Goal: Task Accomplishment & Management: Manage account settings

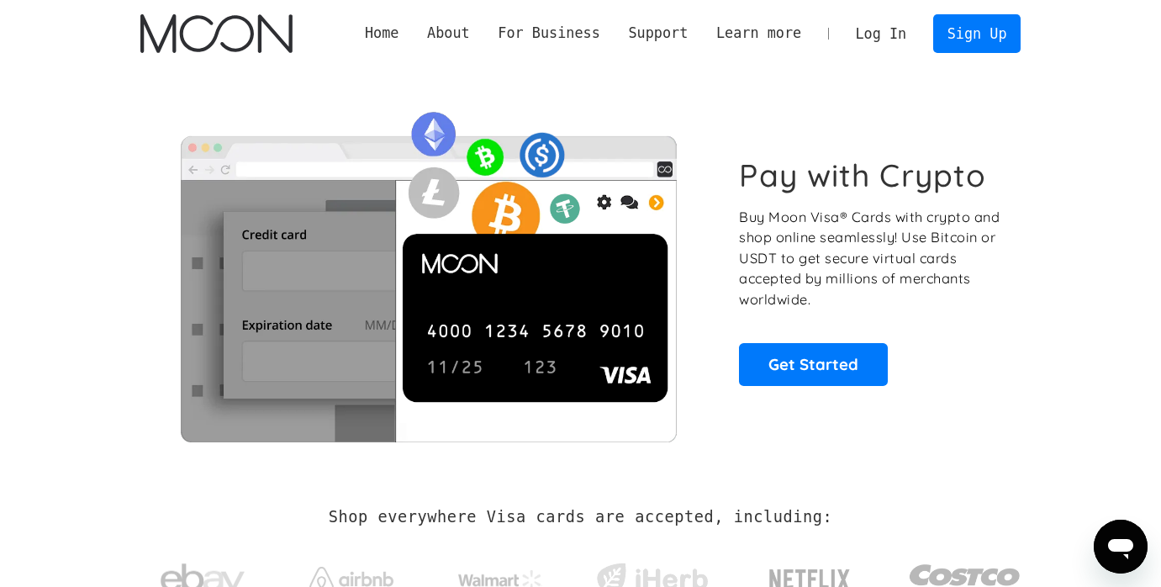
click at [879, 30] on link "Log In" at bounding box center [880, 33] width 79 height 37
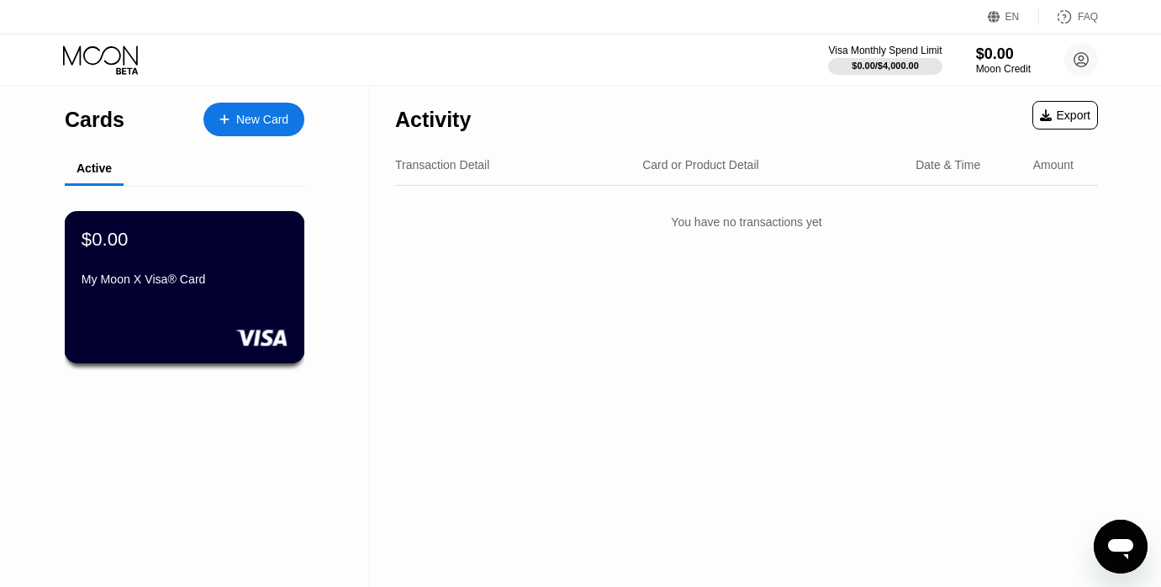
click at [205, 271] on div "$0.00 My Moon X Visa® Card" at bounding box center [185, 260] width 206 height 65
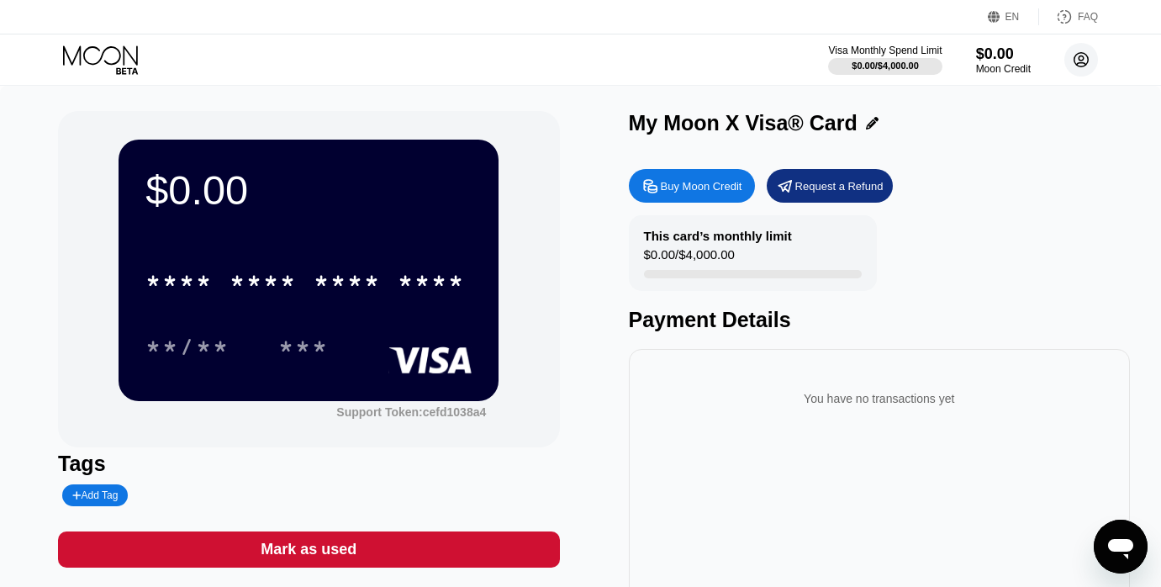
click at [1081, 56] on icon at bounding box center [1081, 59] width 9 height 9
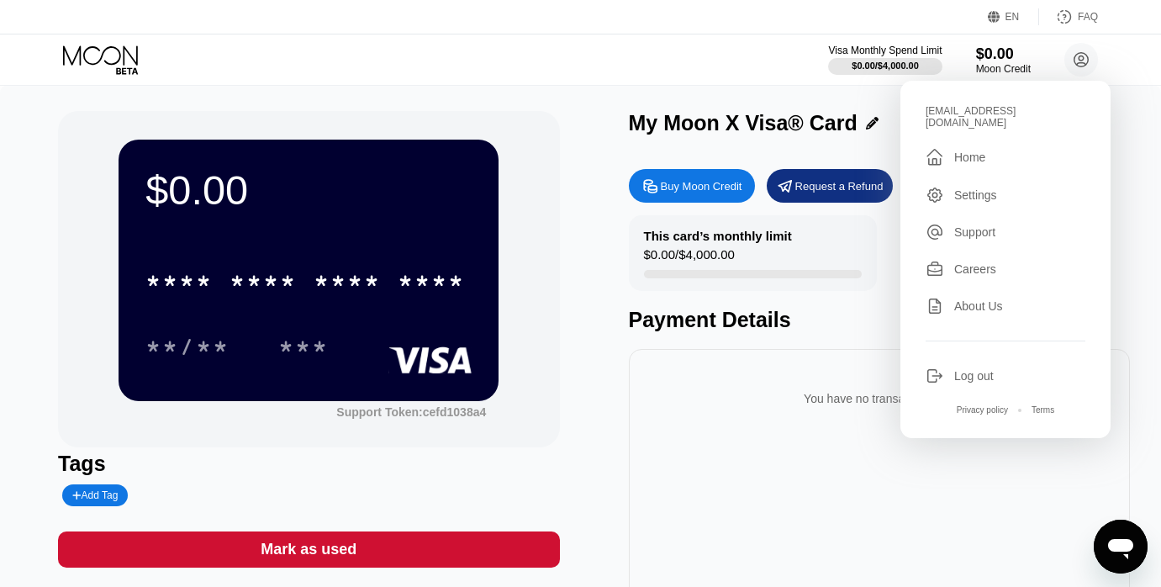
click at [975, 369] on div "Log out" at bounding box center [974, 375] width 40 height 13
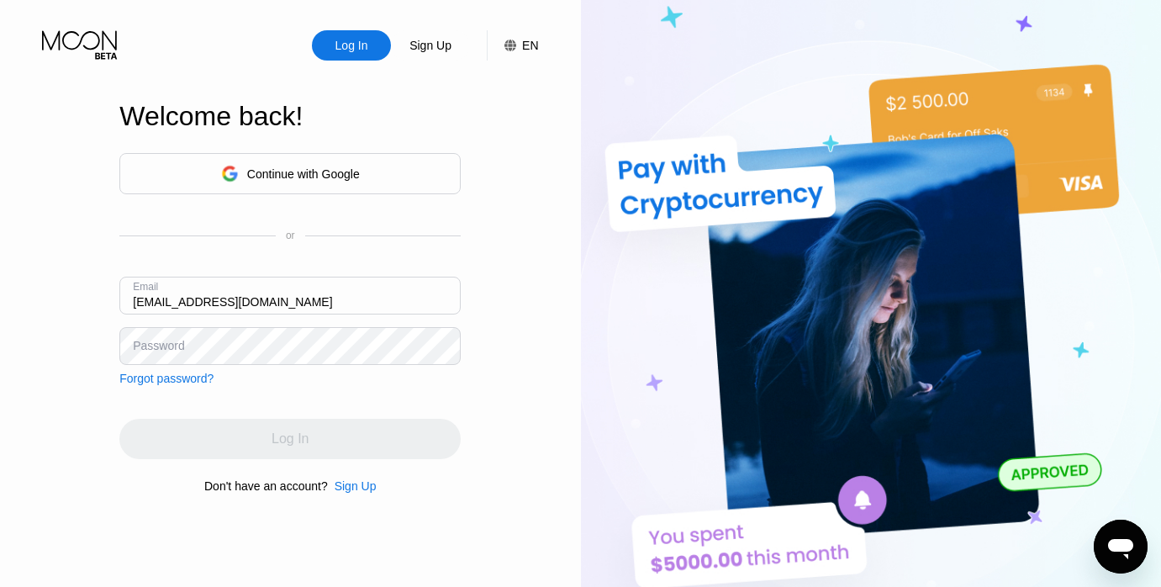
type input "dem889@proton.me"
click at [177, 339] on div "Password" at bounding box center [158, 345] width 51 height 13
click at [163, 345] on div "Password" at bounding box center [158, 345] width 51 height 13
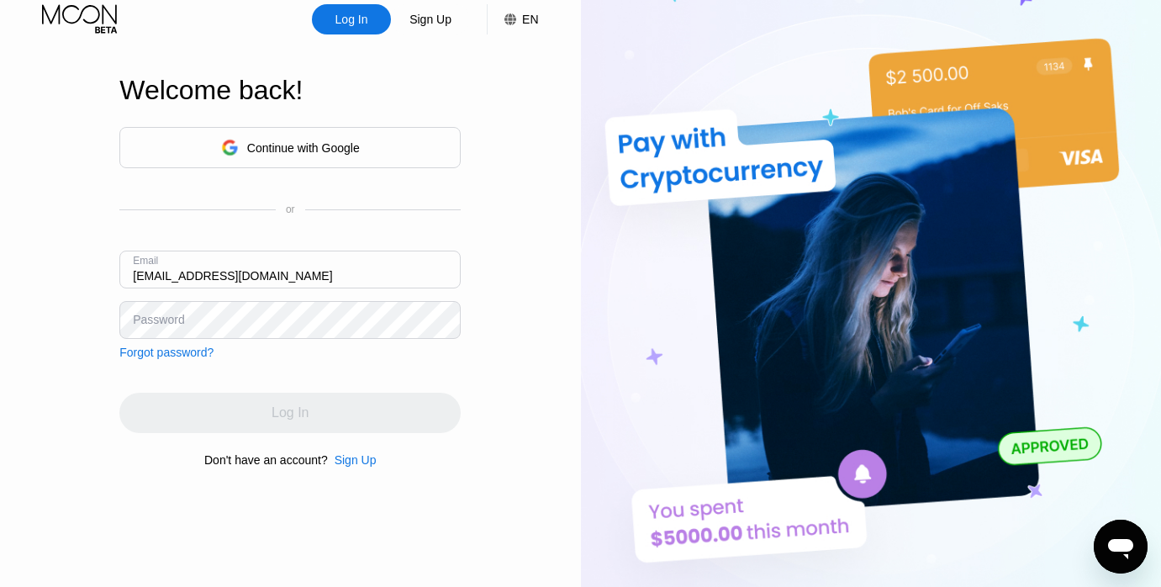
scroll to position [24, 0]
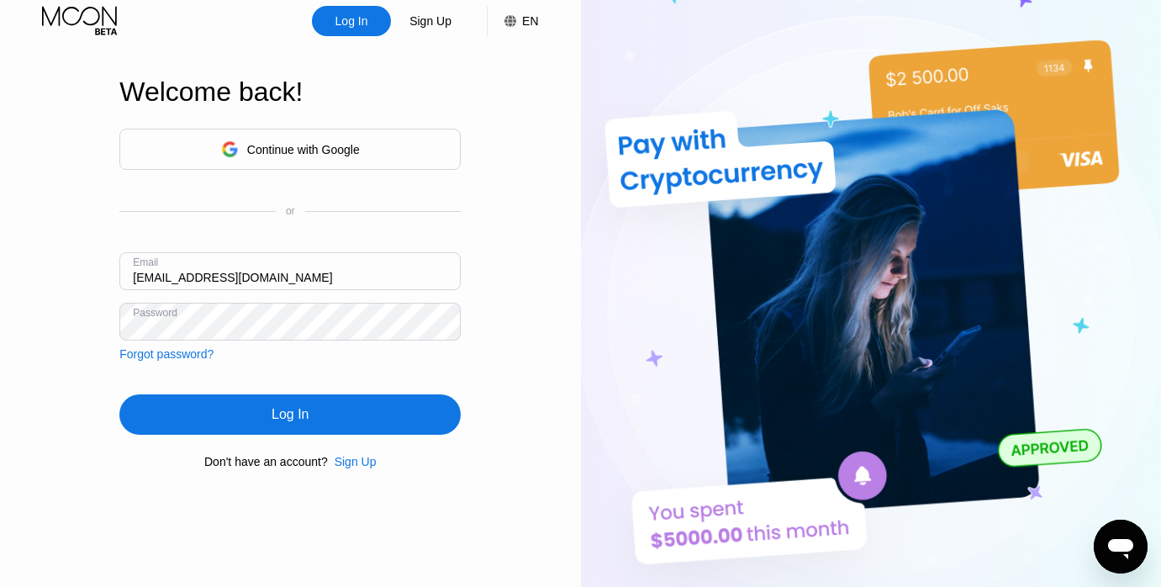
click at [339, 407] on div "Log In" at bounding box center [289, 414] width 341 height 40
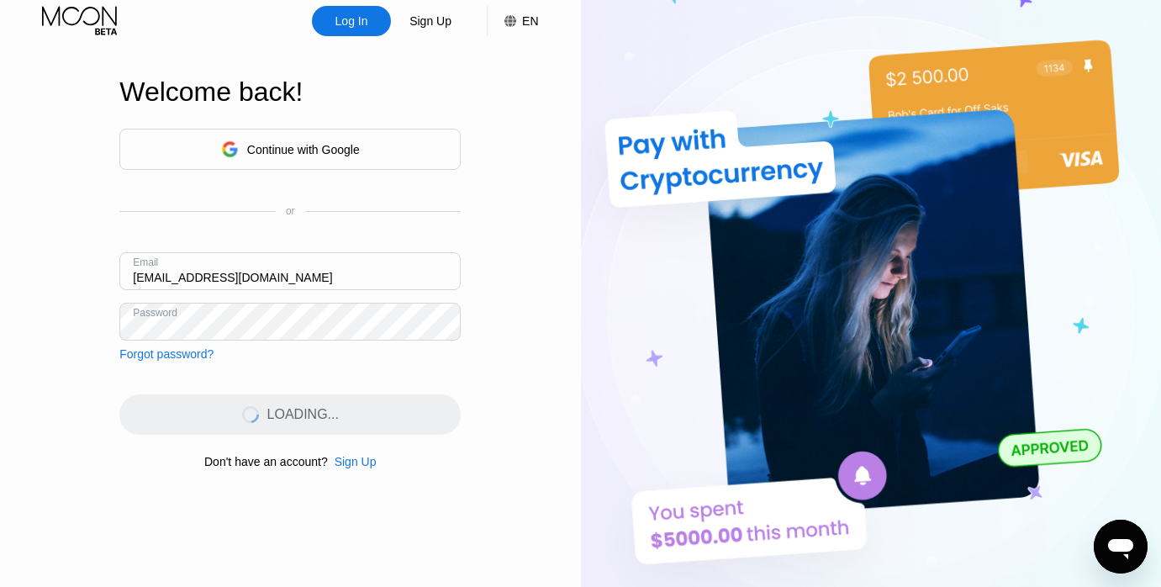
click at [521, 371] on div "Log In Sign Up EN Language Select an item Save Welcome back! Continue with Goog…" at bounding box center [290, 299] width 581 height 646
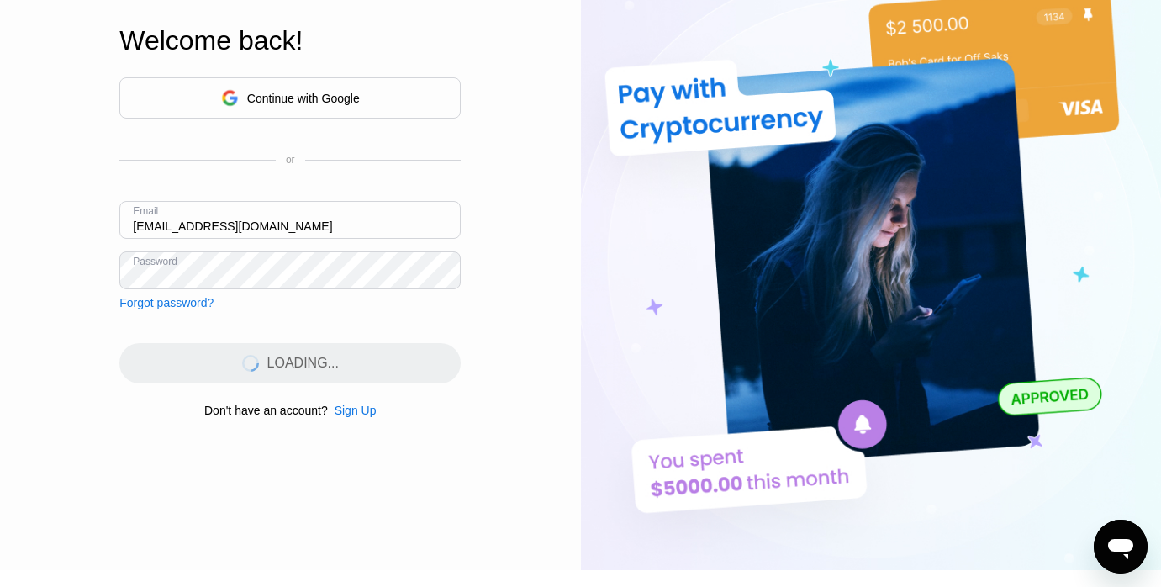
scroll to position [78, 0]
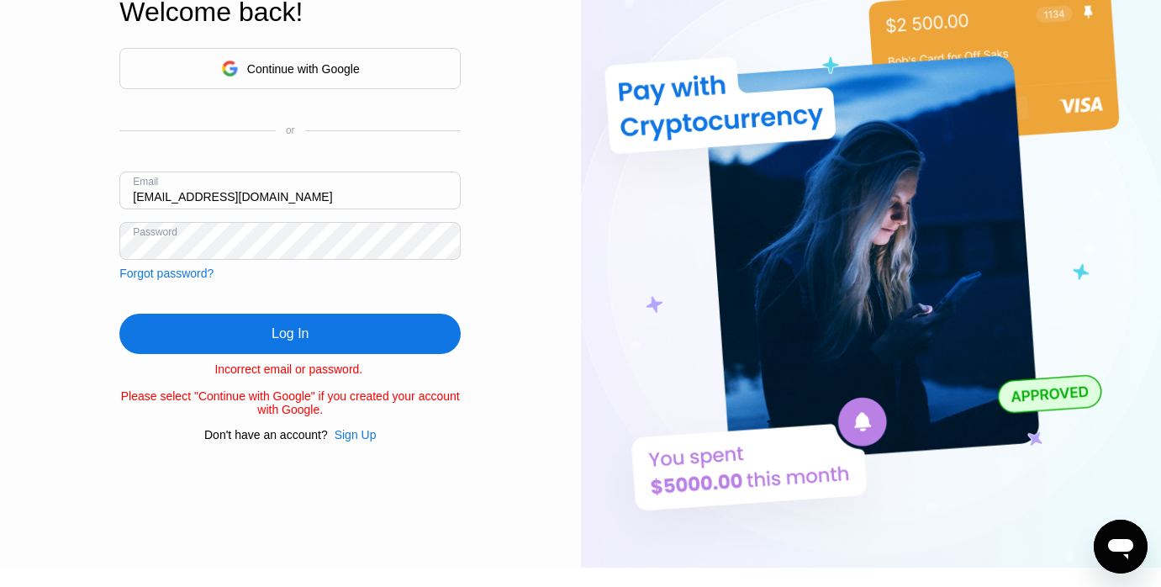
click at [339, 332] on div "Log In" at bounding box center [289, 334] width 341 height 40
click at [261, 327] on div "Log In" at bounding box center [289, 334] width 341 height 40
click at [182, 277] on div "Forgot password?" at bounding box center [166, 272] width 94 height 13
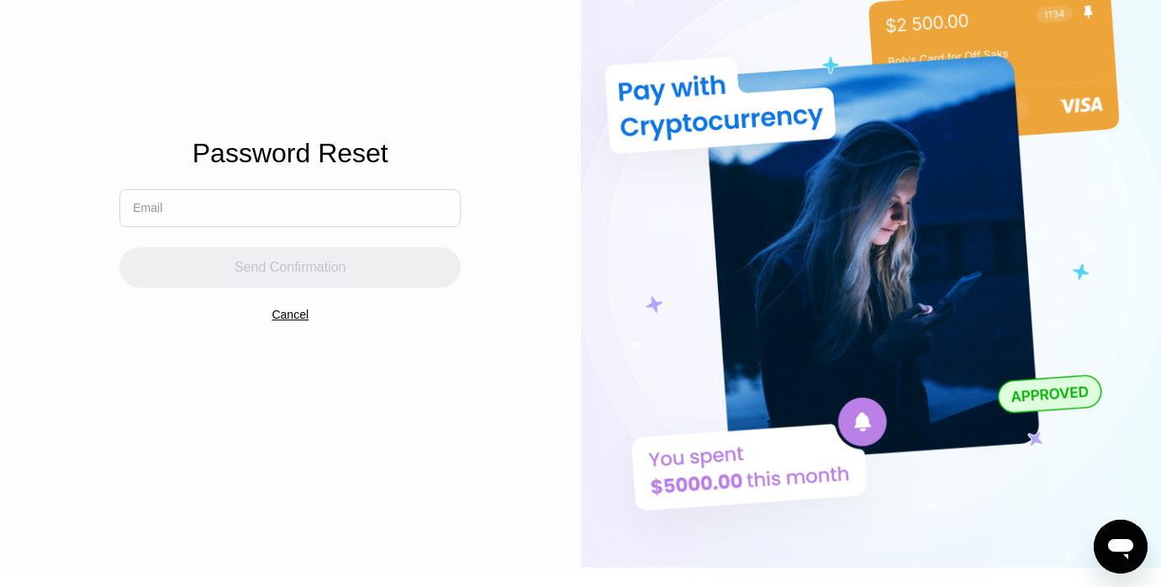
click at [195, 214] on input "text" at bounding box center [289, 208] width 341 height 38
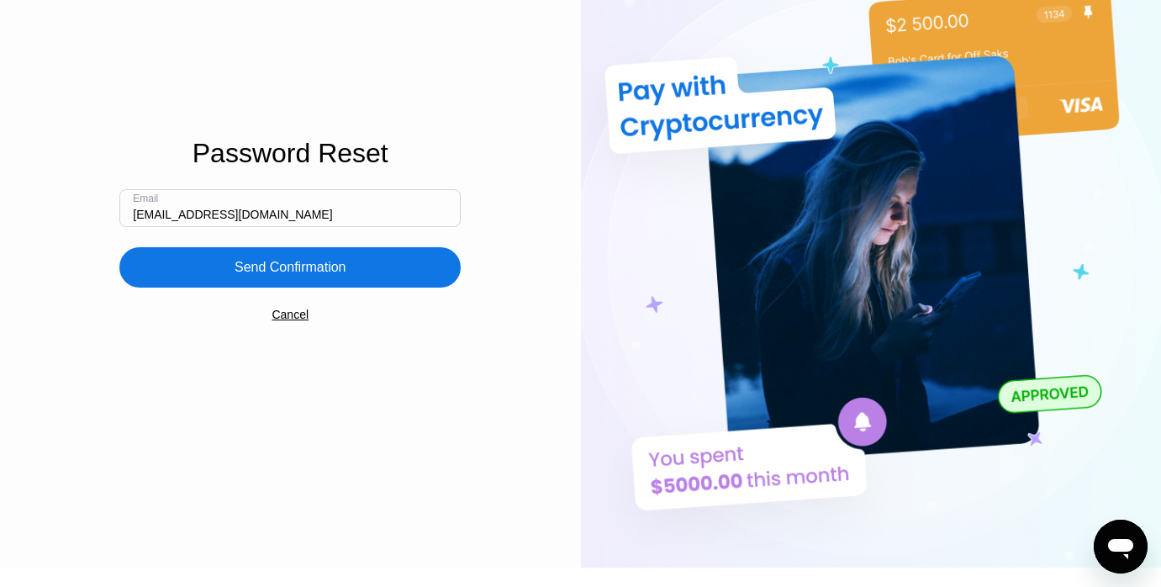
type input "dem889@proton.me"
click at [264, 268] on div "Send Confirmation" at bounding box center [291, 267] width 112 height 17
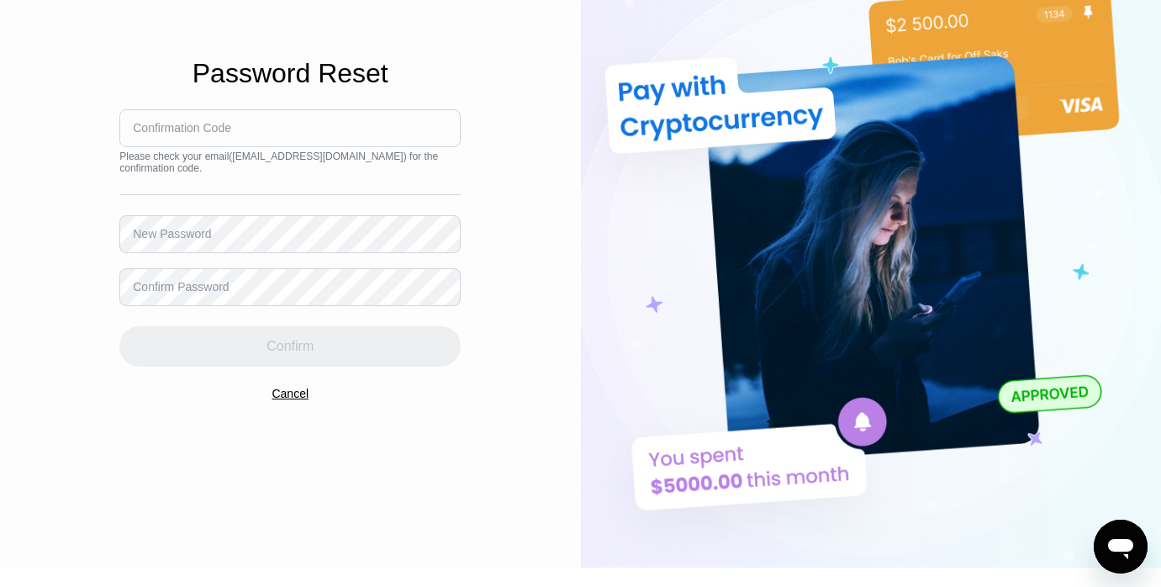
click at [250, 136] on input at bounding box center [289, 128] width 341 height 38
type input "361796"
click at [229, 286] on div "Confirm Password" at bounding box center [181, 286] width 96 height 13
click at [171, 286] on div "Confirm Password" at bounding box center [181, 286] width 96 height 13
click at [188, 291] on div "Confirm Password" at bounding box center [181, 286] width 96 height 13
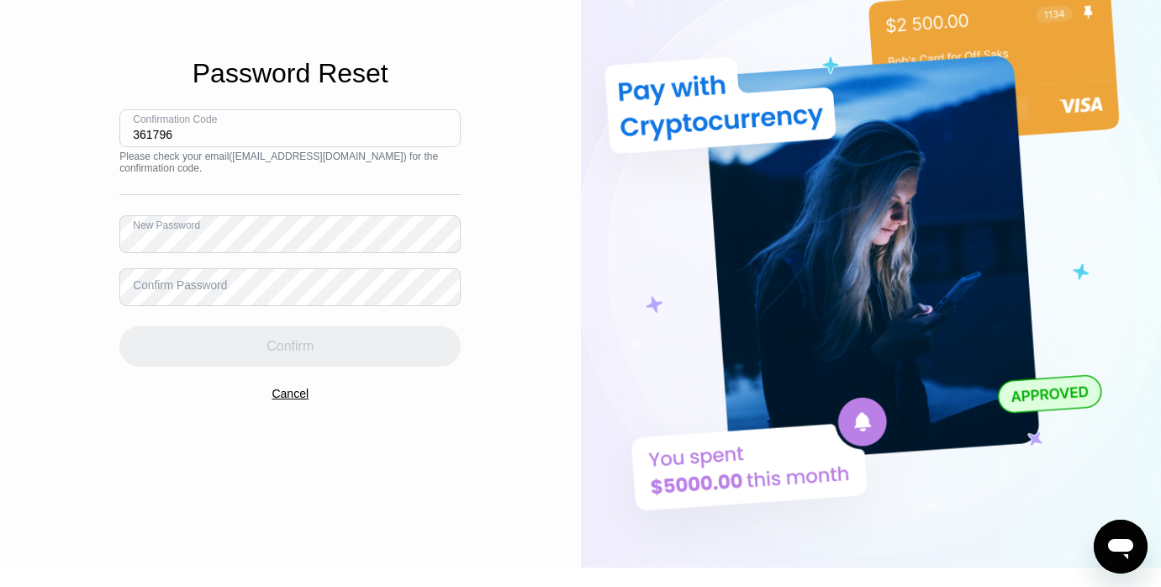
click at [136, 276] on div "Confirm Password" at bounding box center [289, 287] width 341 height 38
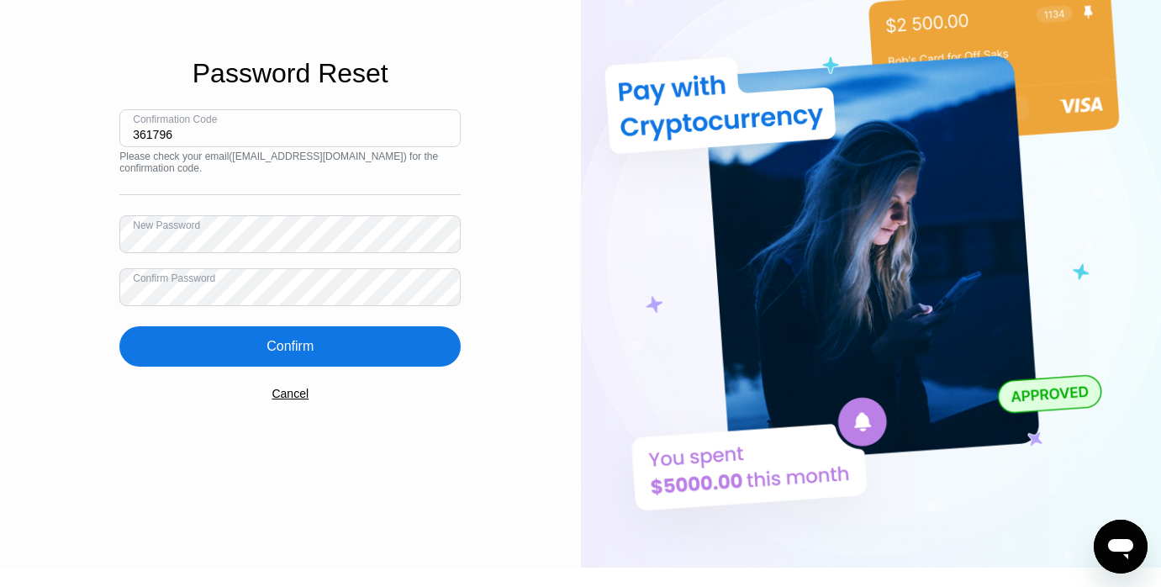
click at [297, 340] on div "Confirm" at bounding box center [289, 346] width 47 height 17
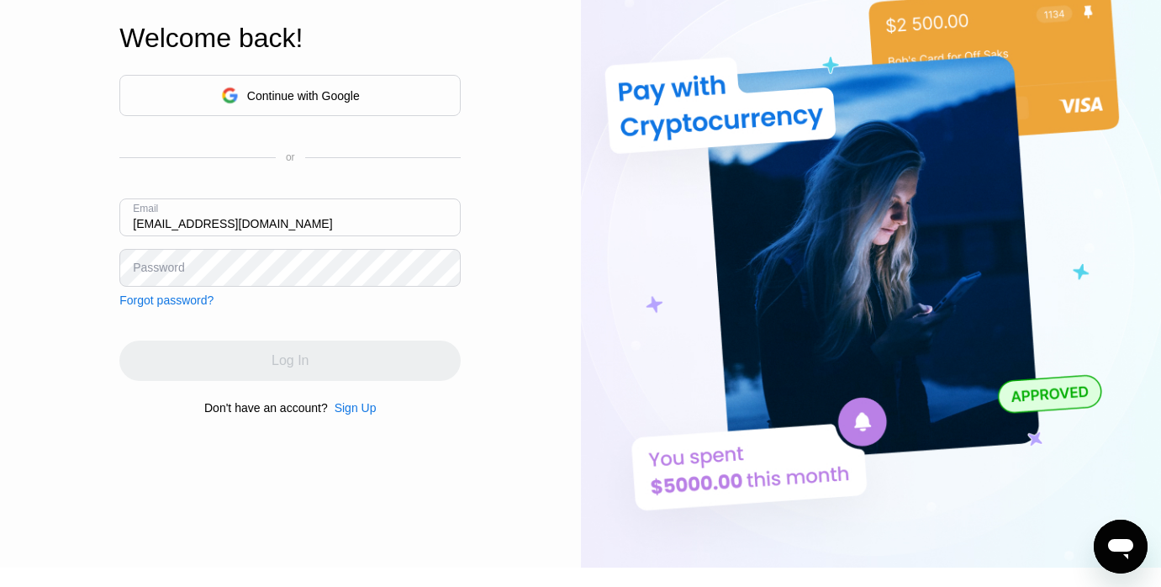
type input "dem889@proton.me"
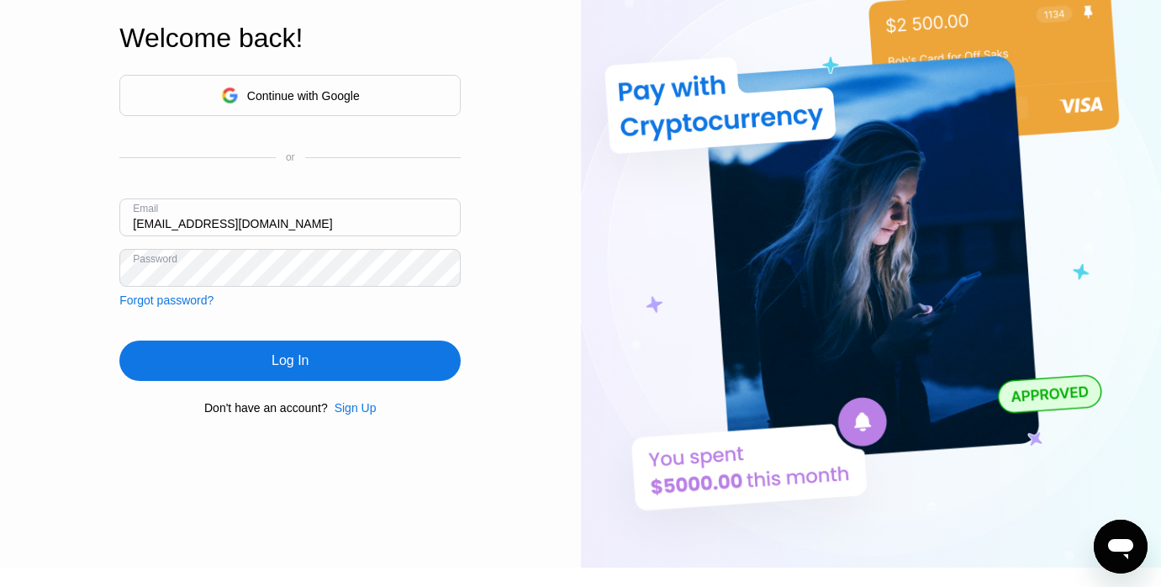
click at [292, 358] on div "Log In" at bounding box center [289, 360] width 37 height 17
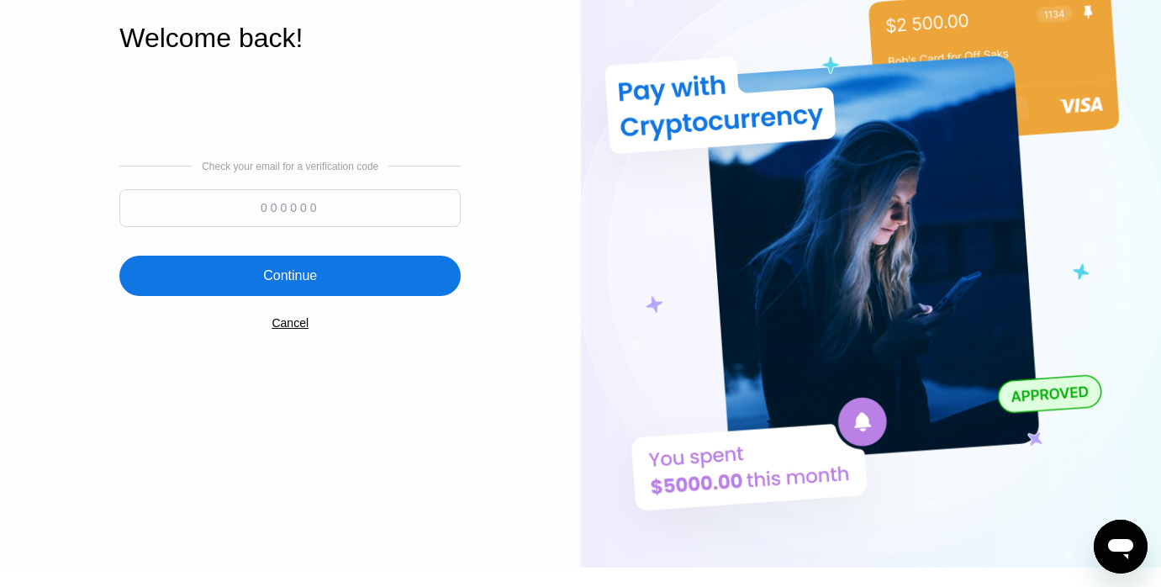
click at [268, 202] on input at bounding box center [289, 208] width 341 height 38
type input "653566"
click at [301, 277] on div "Continue" at bounding box center [290, 275] width 54 height 17
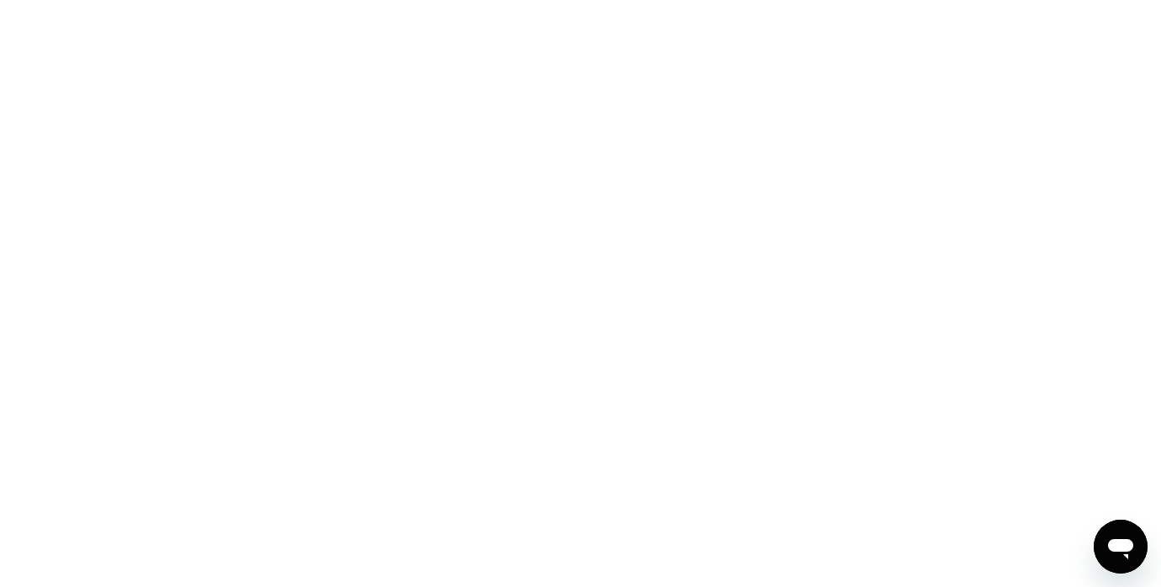
scroll to position [0, 0]
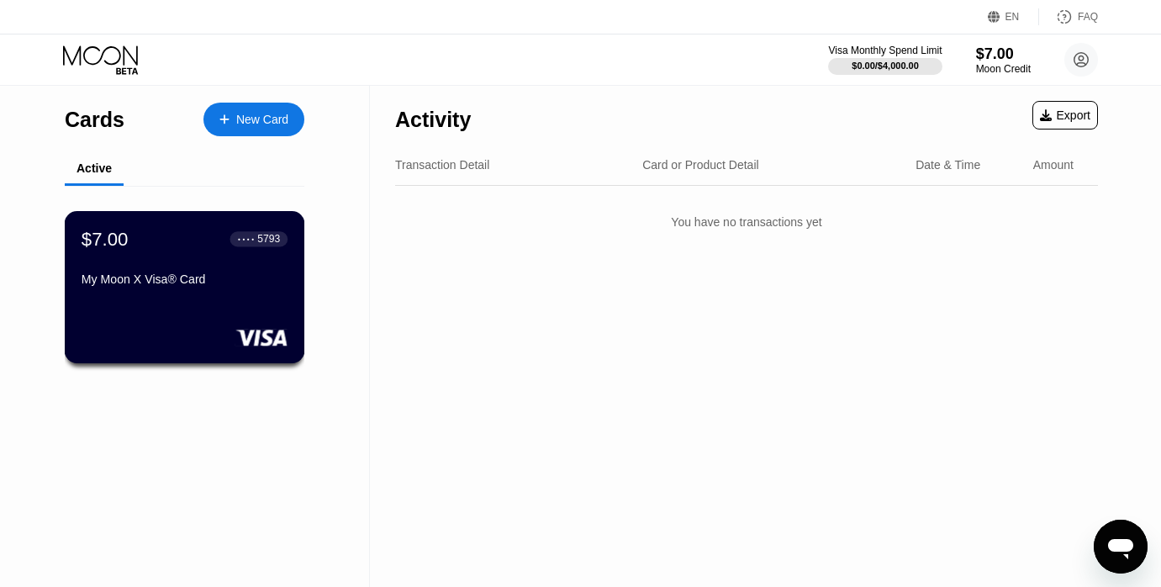
click at [270, 322] on div "$7.00 ● ● ● ● 5793 My Moon X Visa® Card" at bounding box center [185, 287] width 240 height 152
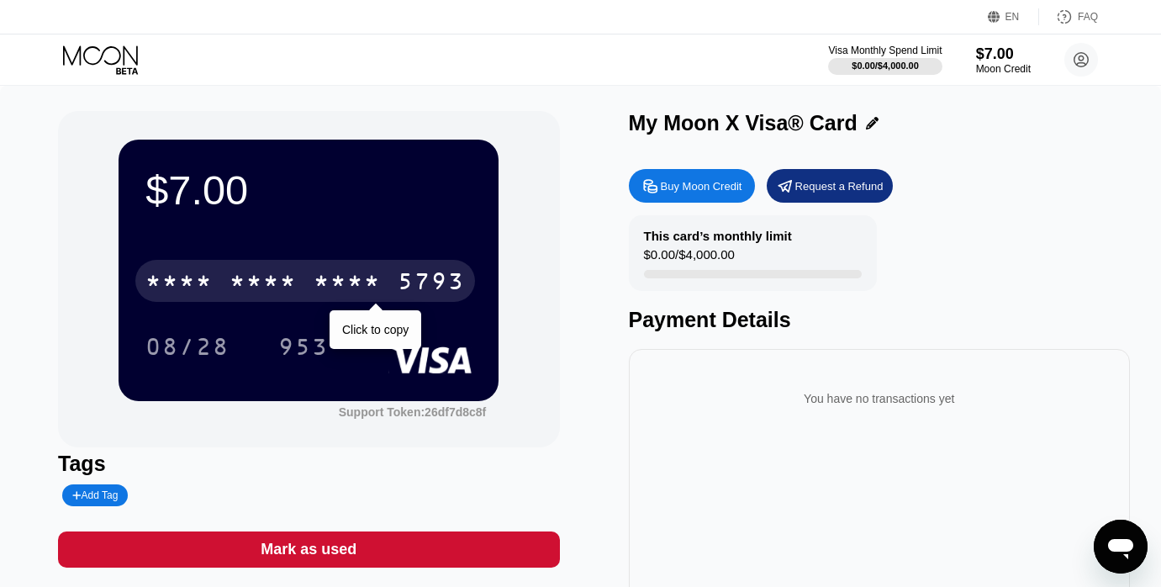
click at [305, 272] on div "* * * * * * * * * * * * 5793" at bounding box center [305, 281] width 340 height 42
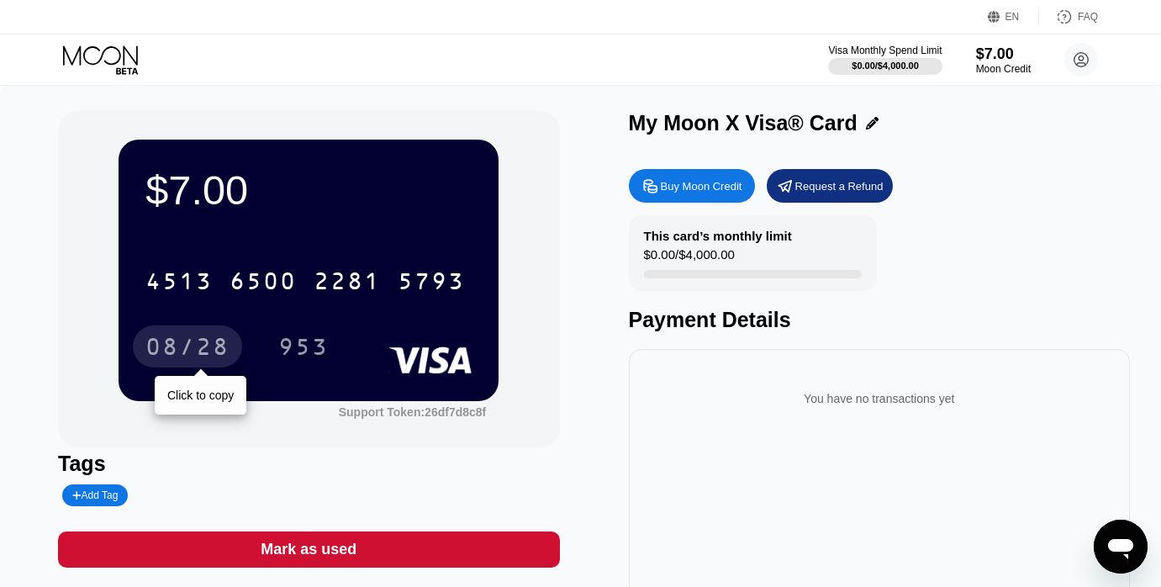
click at [197, 345] on div "08/28" at bounding box center [187, 348] width 84 height 27
